Goal: Transaction & Acquisition: Purchase product/service

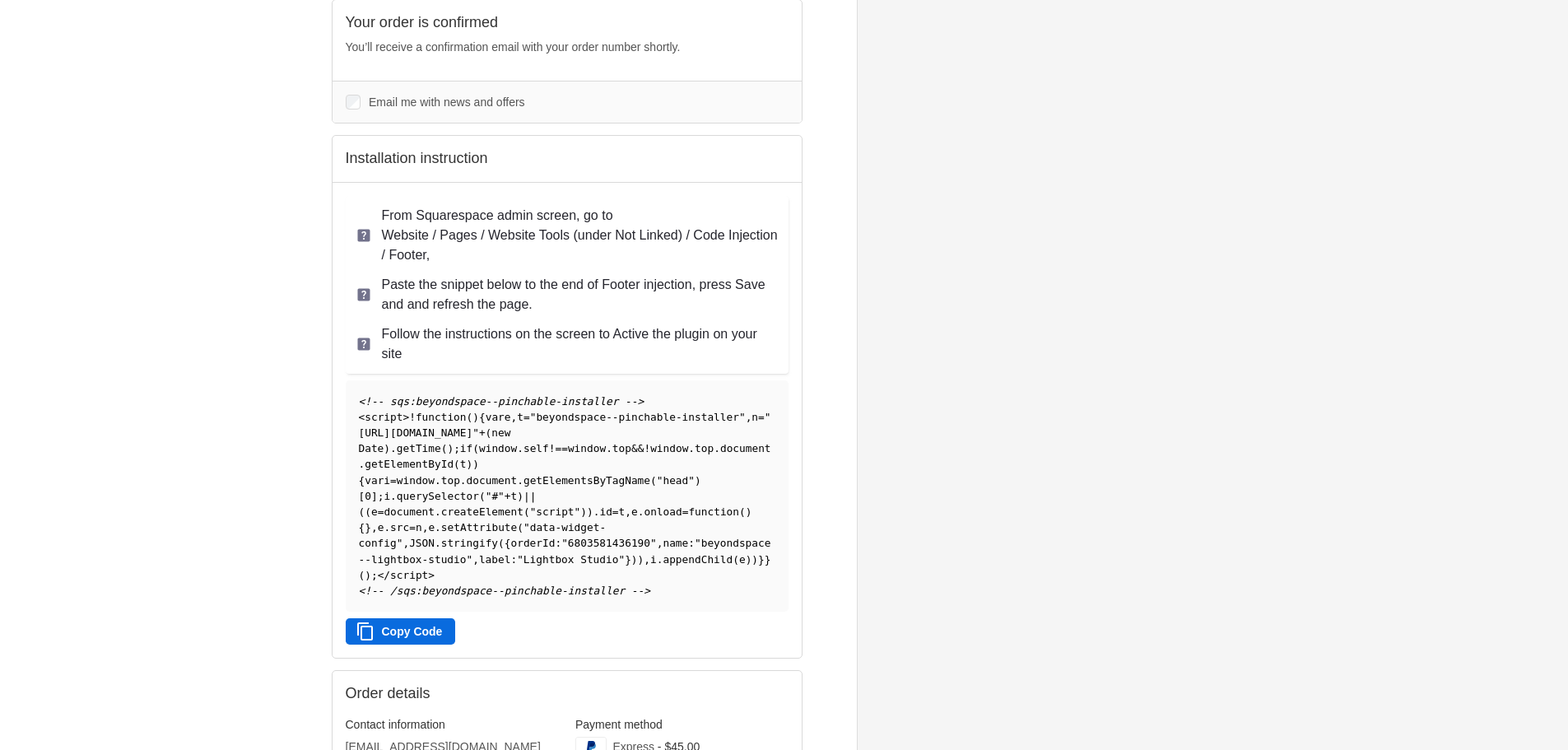
scroll to position [164, 0]
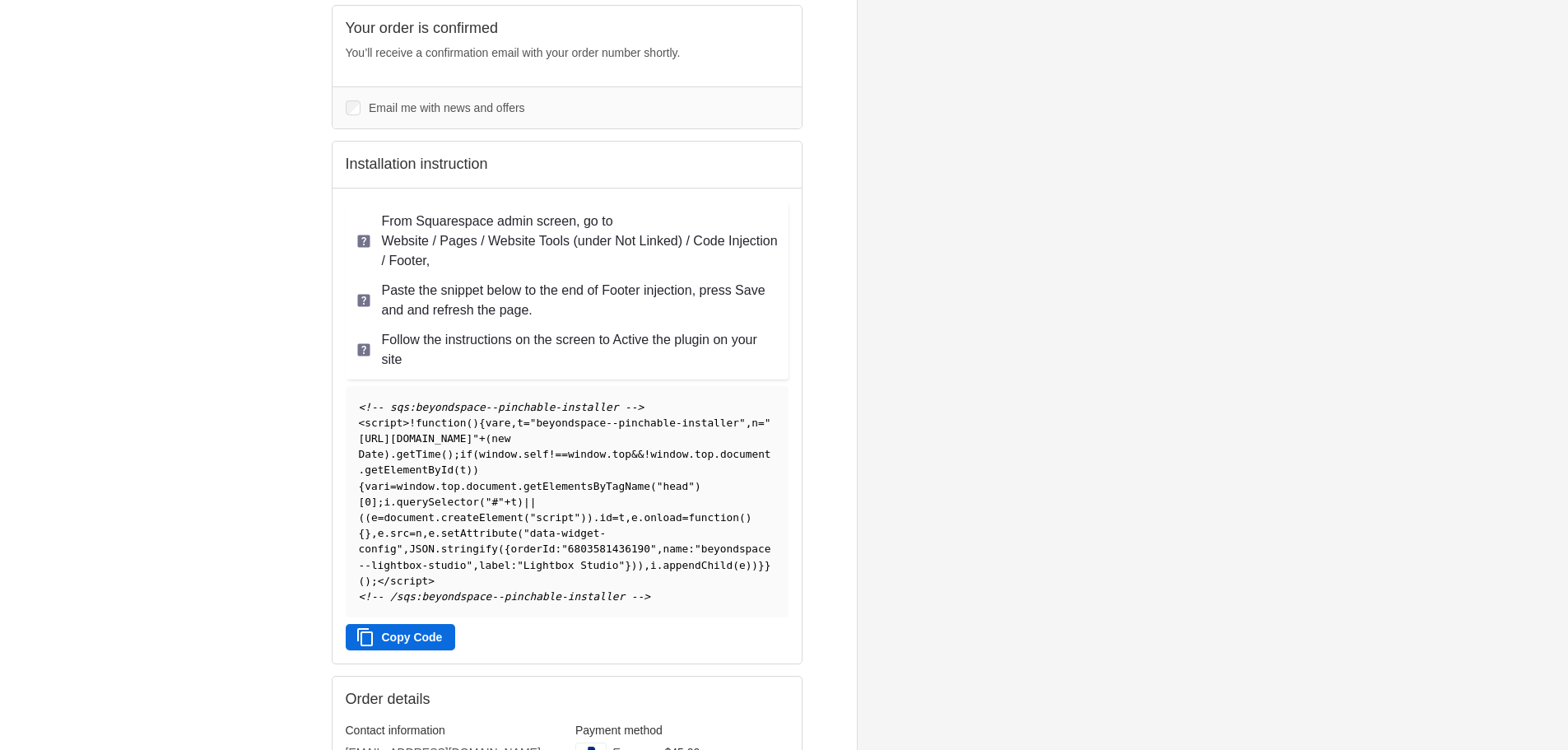
click at [361, 242] on icon at bounding box center [363, 241] width 13 height 13
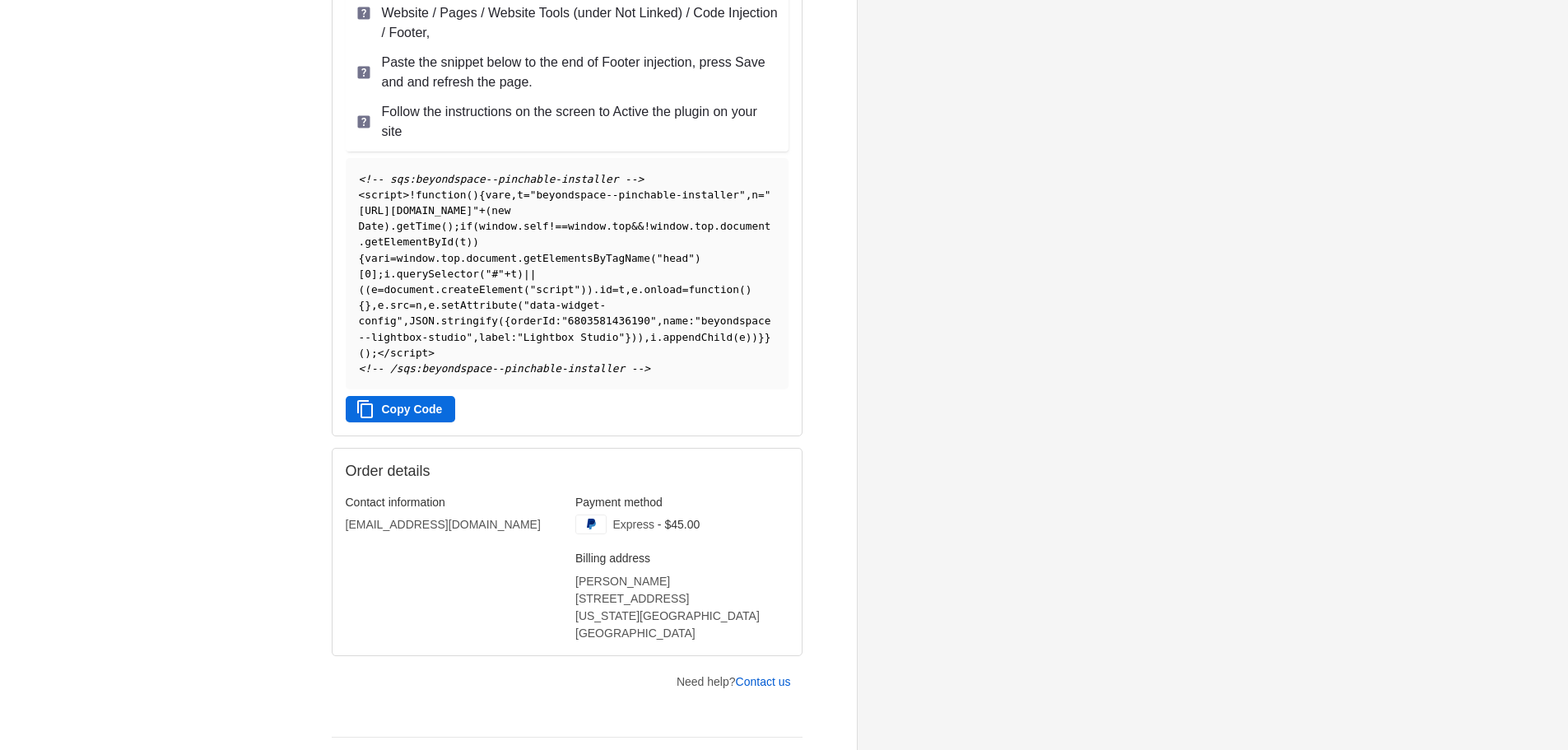
scroll to position [423, 0]
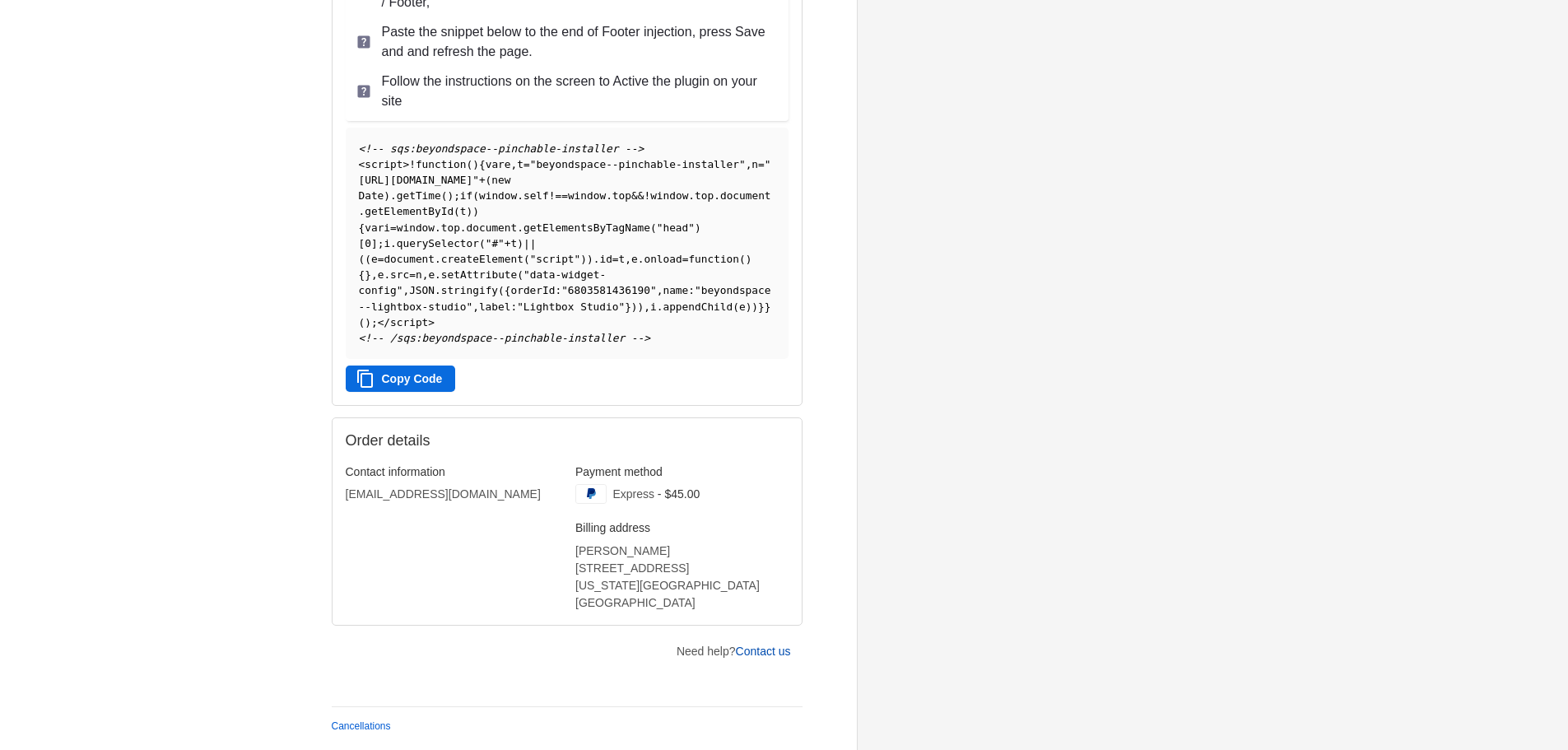
click at [774, 657] on link "Contact us" at bounding box center [763, 651] width 55 height 14
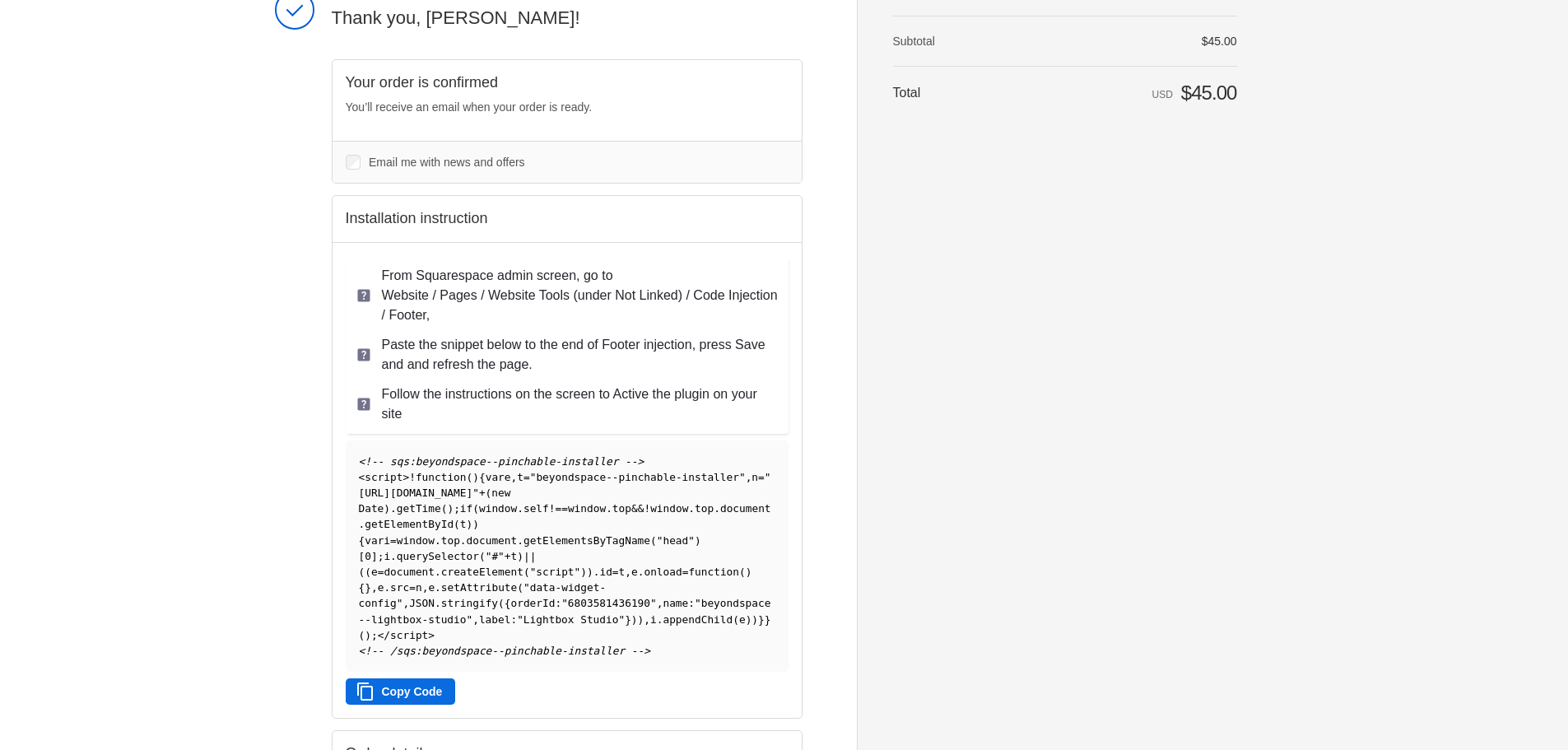
scroll to position [164, 0]
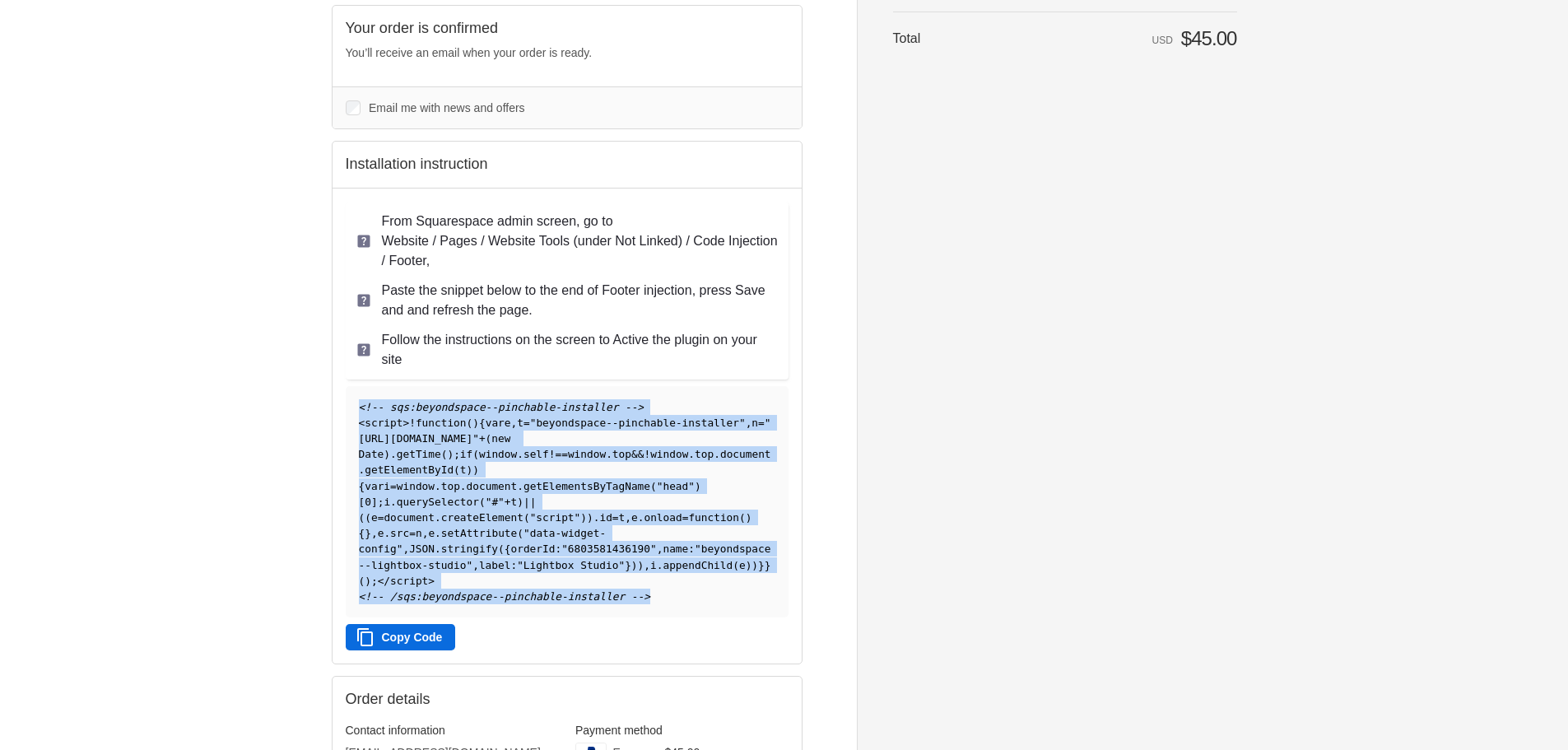
drag, startPoint x: 640, startPoint y: 602, endPoint x: 360, endPoint y: 403, distance: 343.5
click at [360, 403] on pre "<!-- sqs:beyondspace--pinchable-installer --> < script > ! function ( ) { var e…" at bounding box center [567, 501] width 443 height 232
copy code "<!-- sqs:beyondspace--pinchable-installer --> < script > ! function ( ) { var e…"
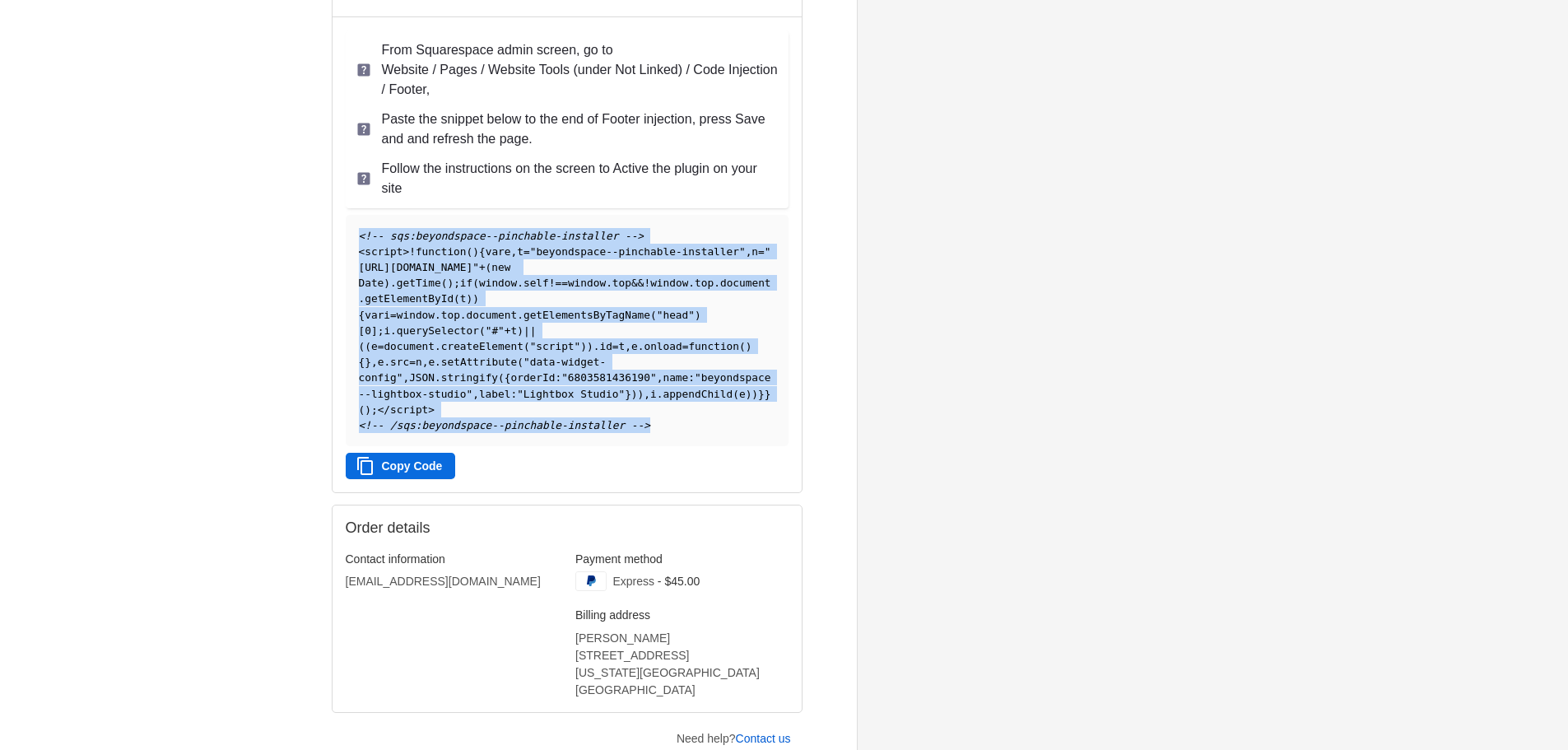
scroll to position [330, 0]
